Goal: Transaction & Acquisition: Purchase product/service

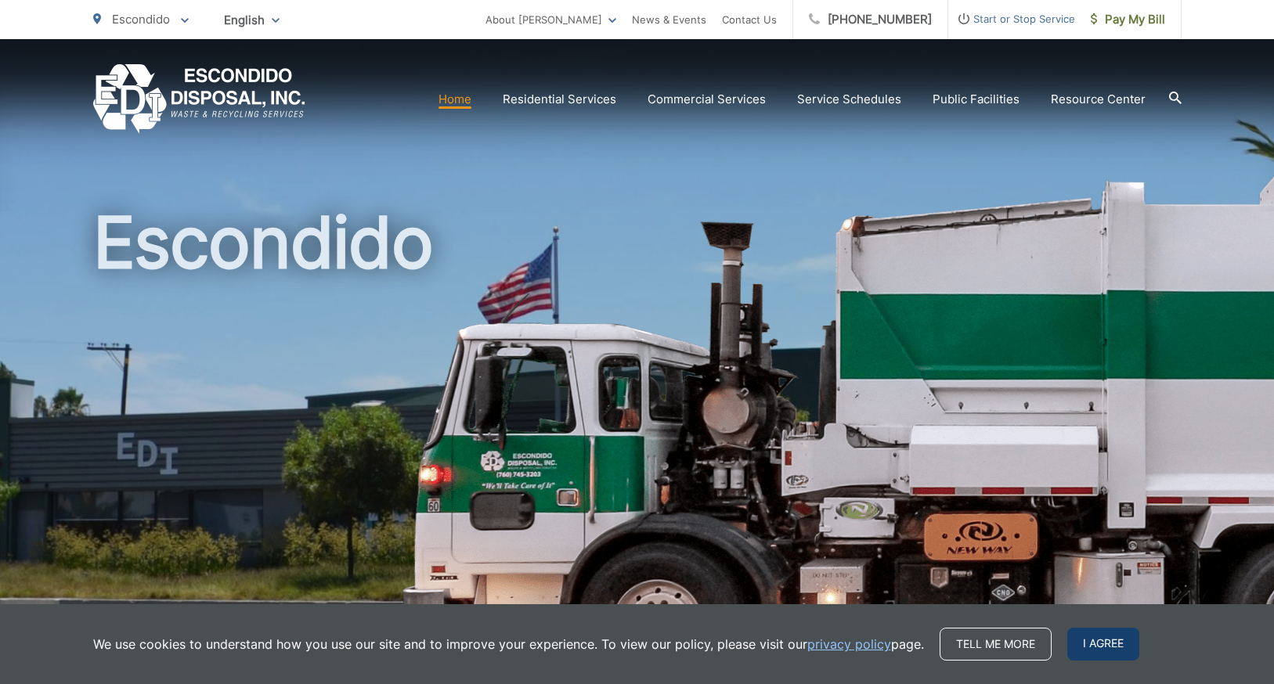
click at [1088, 647] on span "I agree" at bounding box center [1103, 644] width 72 height 33
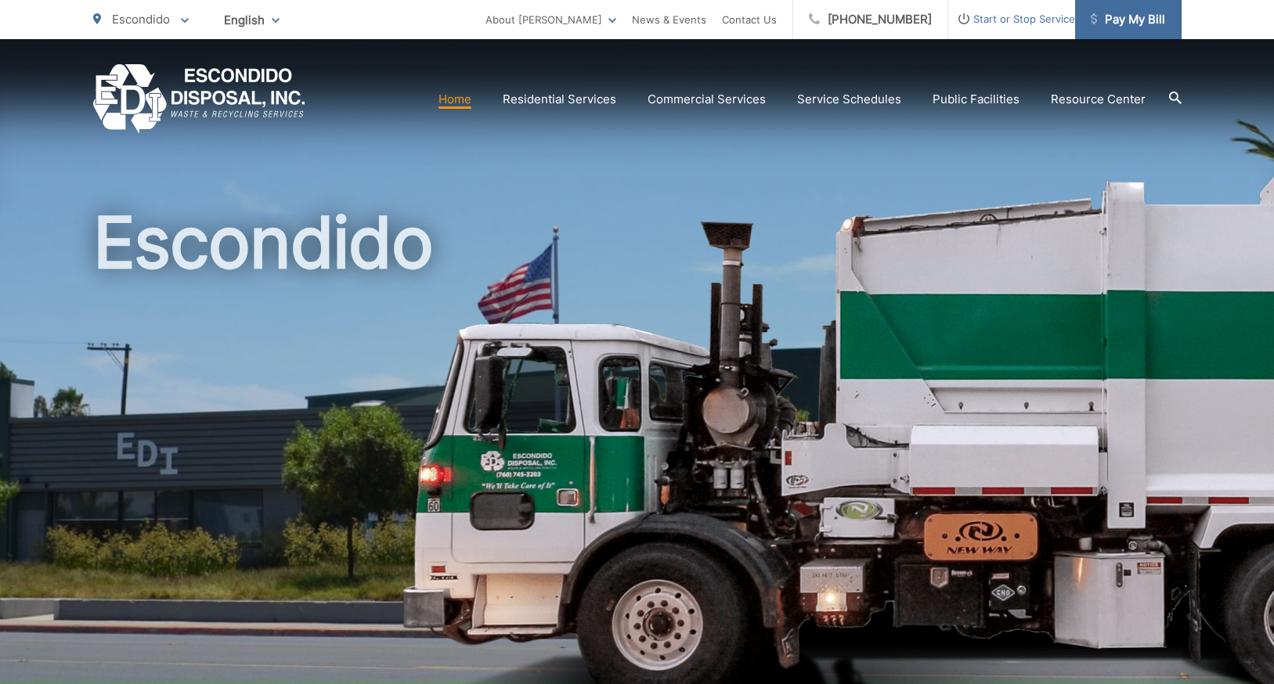
click at [1149, 20] on span "Pay My Bill" at bounding box center [1128, 19] width 74 height 19
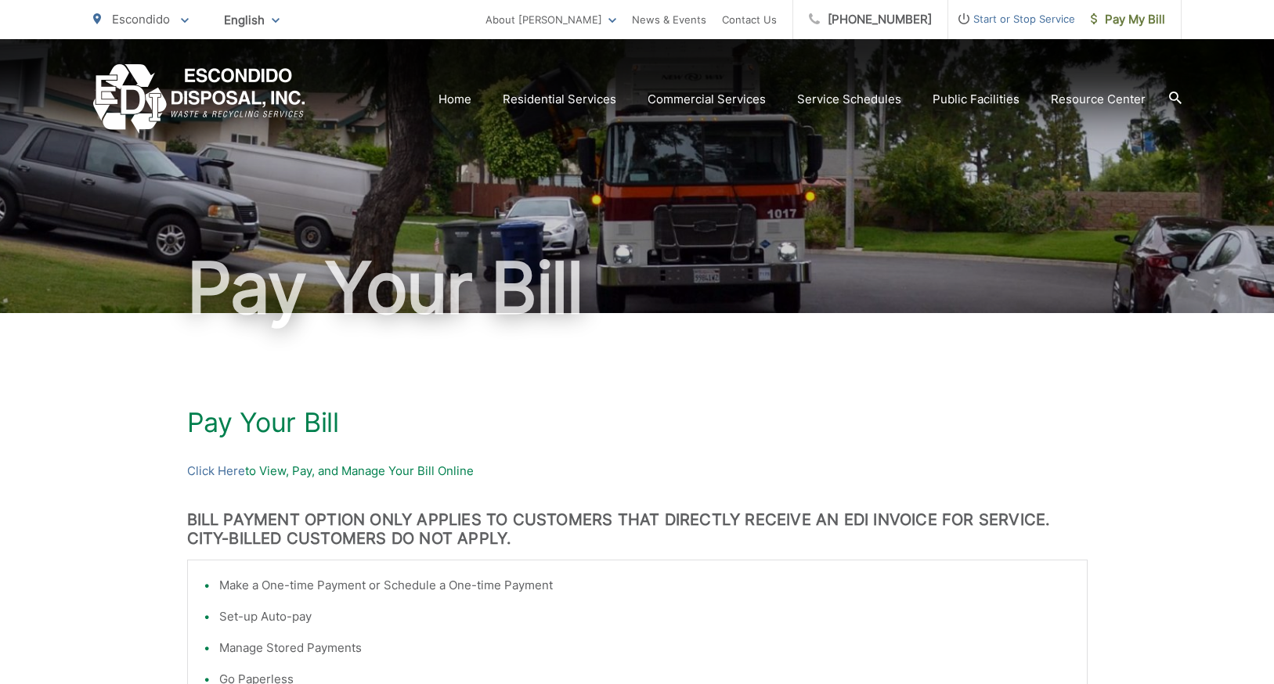
click at [479, 94] on ul "Home Residential Services Curbside Pickup Recycling Organic Recycling Trash Hou…" at bounding box center [791, 99] width 707 height 19
click at [471, 107] on link "Home" at bounding box center [454, 99] width 33 height 19
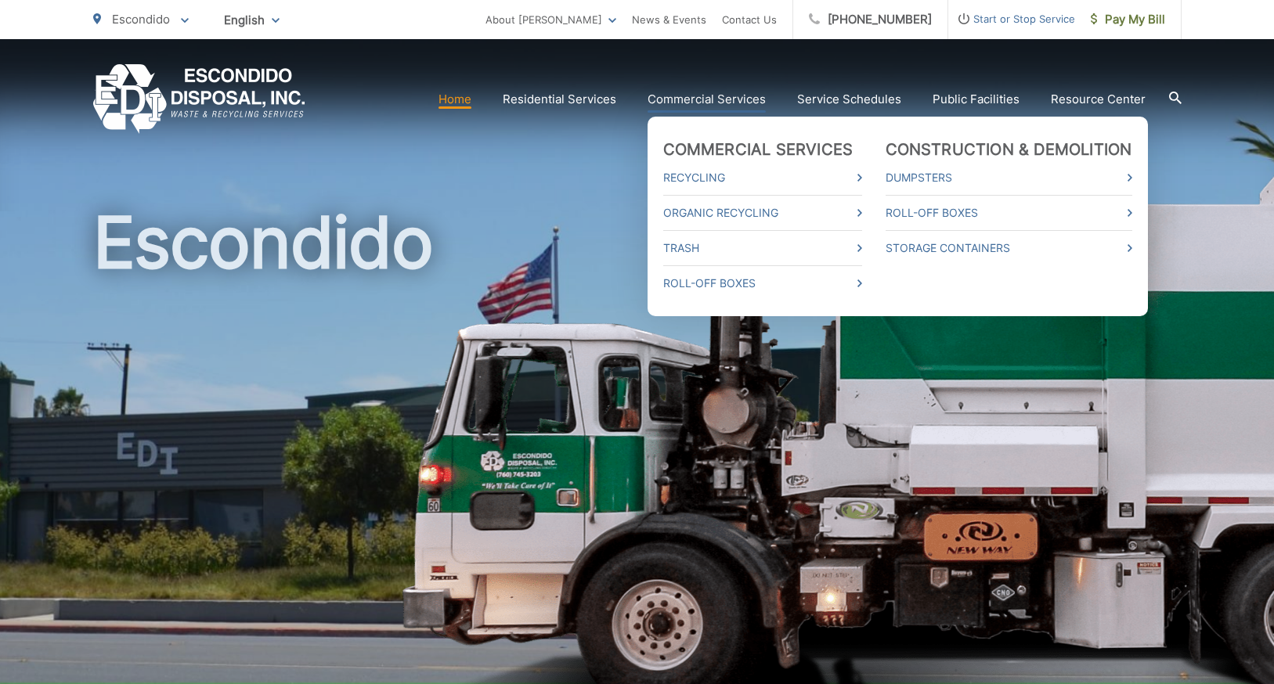
click at [745, 99] on link "Commercial Services" at bounding box center [706, 99] width 118 height 19
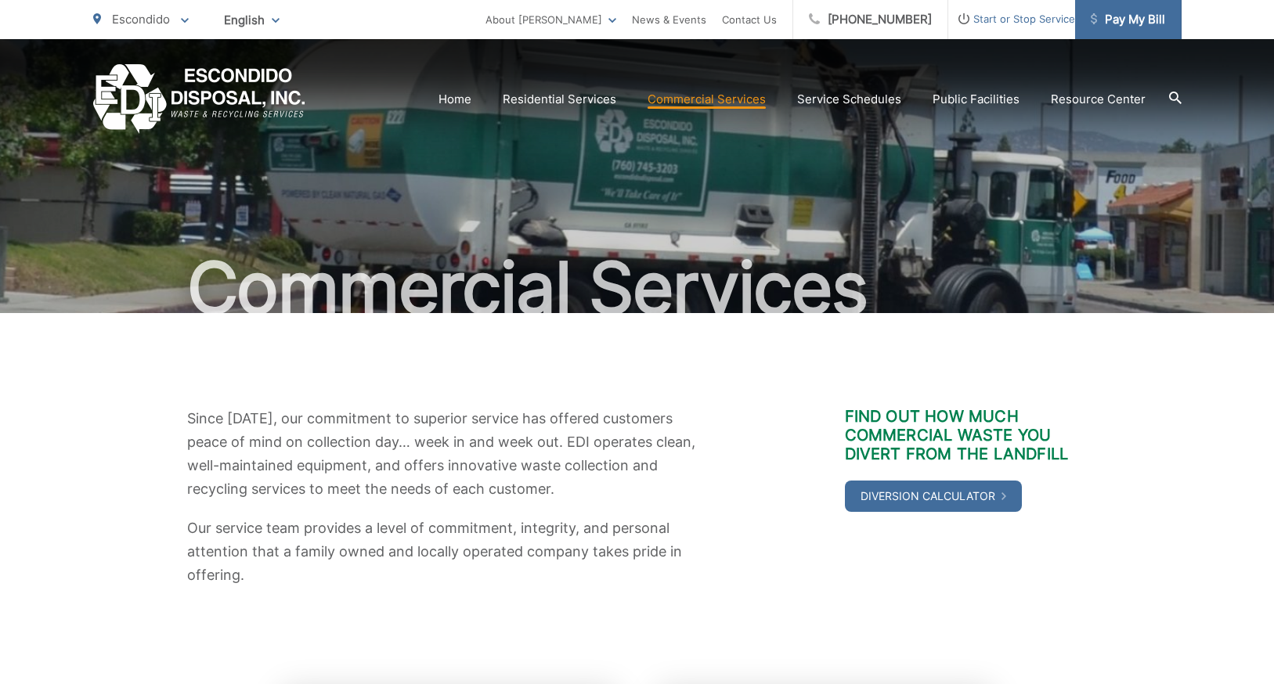
click at [1116, 7] on link "Pay My Bill" at bounding box center [1128, 19] width 106 height 39
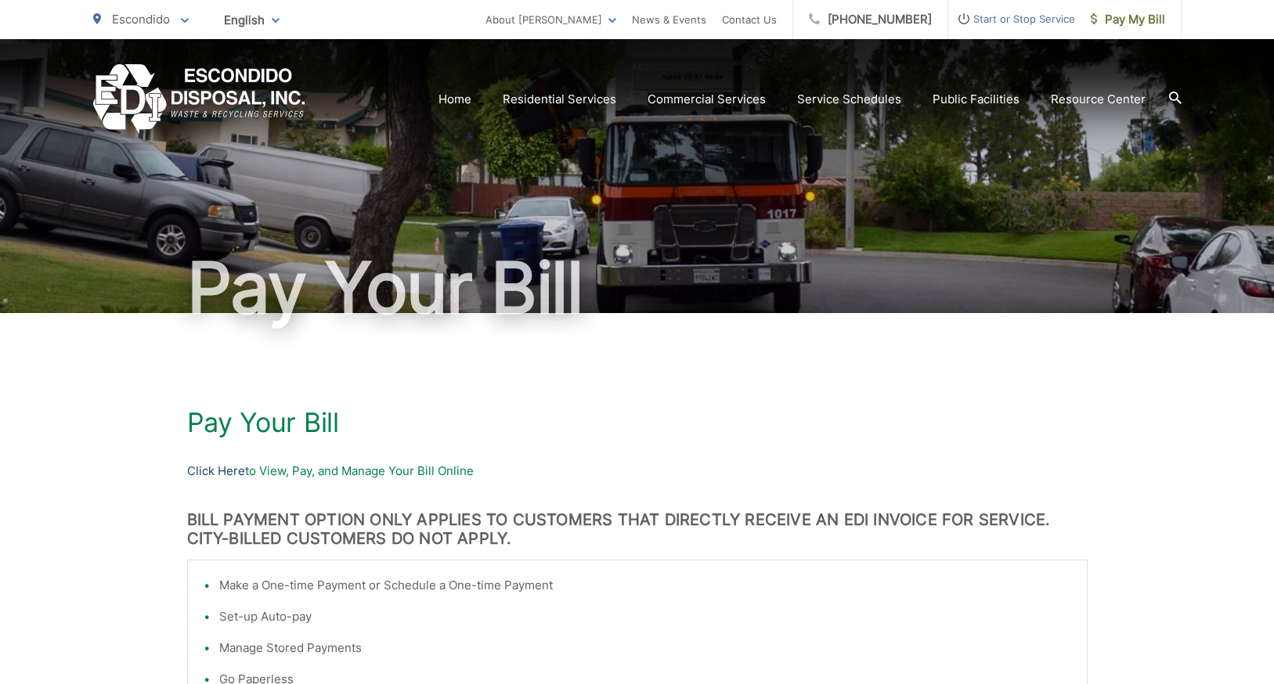
click at [217, 472] on link "Click Here" at bounding box center [216, 471] width 58 height 19
